Goal: Navigation & Orientation: Understand site structure

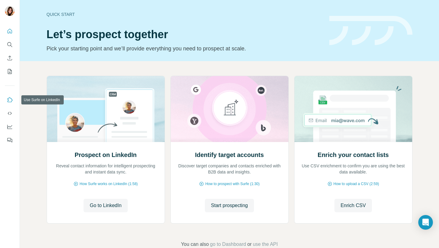
click at [9, 101] on icon "Use Surfe on LinkedIn" at bounding box center [10, 100] width 6 height 6
click at [9, 45] on icon "Search" at bounding box center [10, 45] width 6 height 6
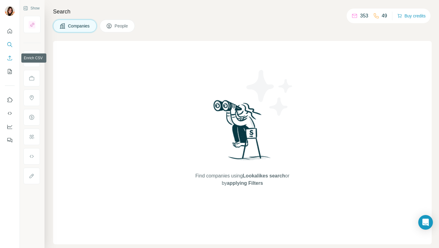
click at [9, 59] on icon "Enrich CSV" at bounding box center [10, 58] width 6 height 6
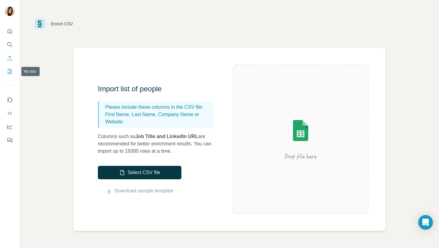
click at [10, 72] on icon "My lists" at bounding box center [10, 71] width 6 height 6
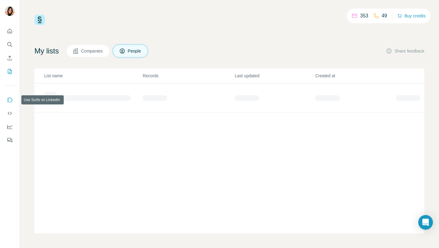
click at [8, 100] on icon "Use Surfe on LinkedIn" at bounding box center [10, 99] width 5 height 5
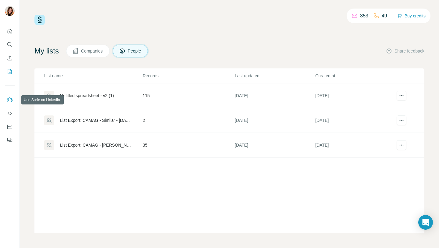
click at [10, 102] on icon "Use Surfe on LinkedIn" at bounding box center [10, 99] width 5 height 5
click at [10, 116] on icon "Use Surfe API" at bounding box center [10, 113] width 6 height 6
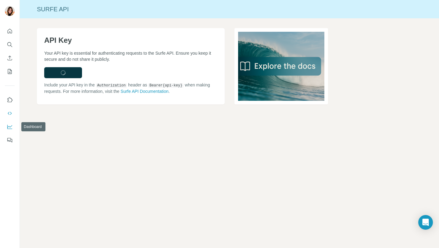
click at [10, 127] on icon "Dashboard" at bounding box center [9, 126] width 5 height 2
